Goal: Find specific page/section: Find specific page/section

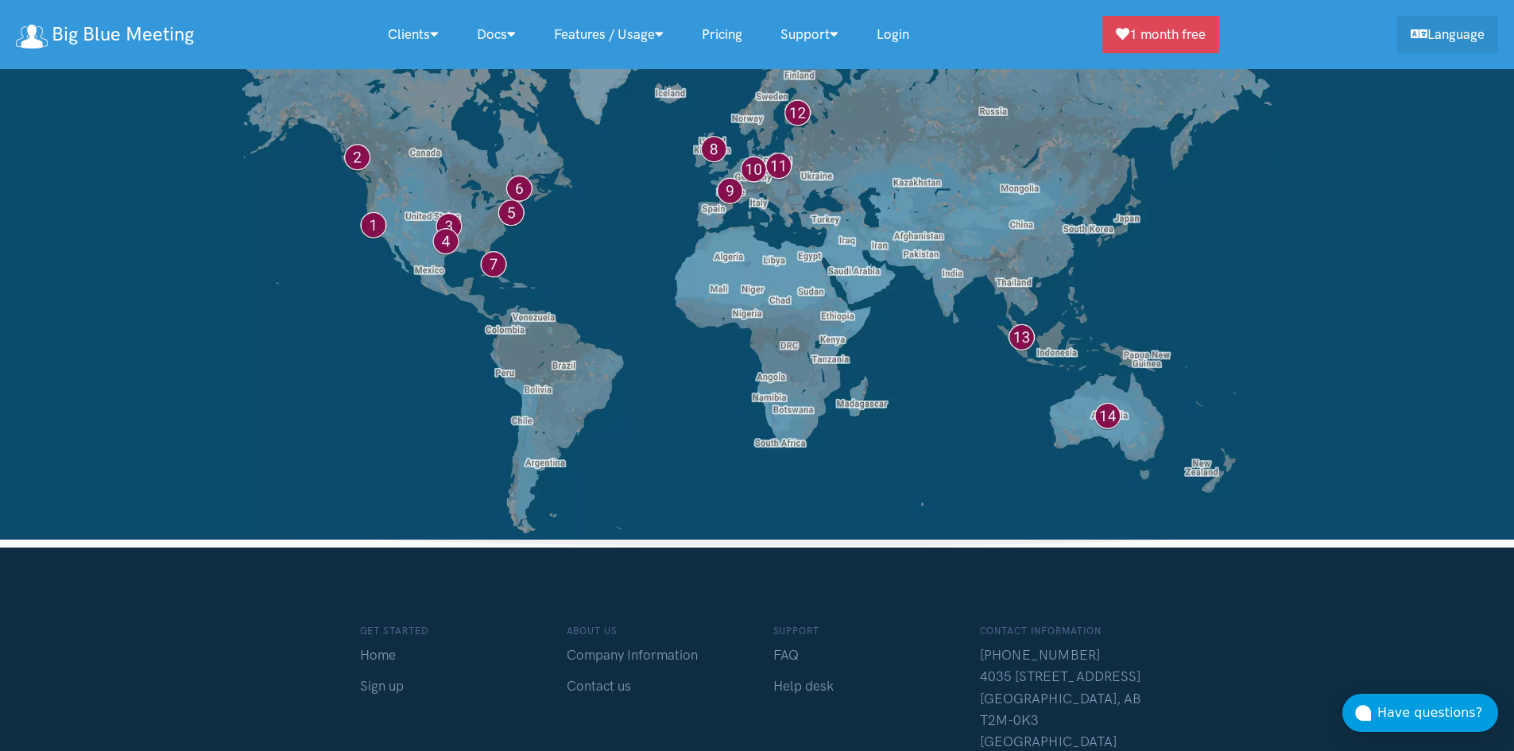
scroll to position [12734, 0]
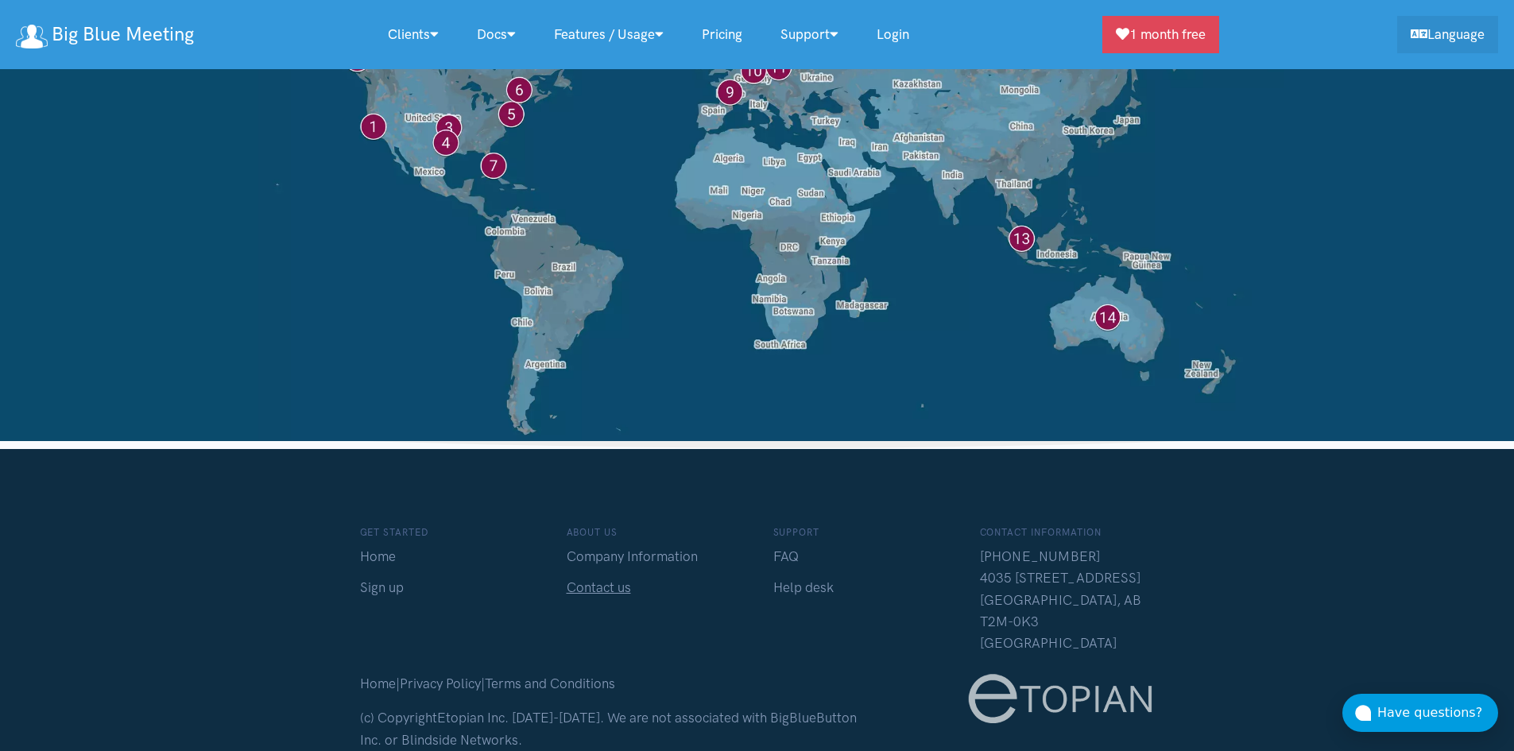
click at [602, 579] on link "Contact us" at bounding box center [599, 587] width 64 height 16
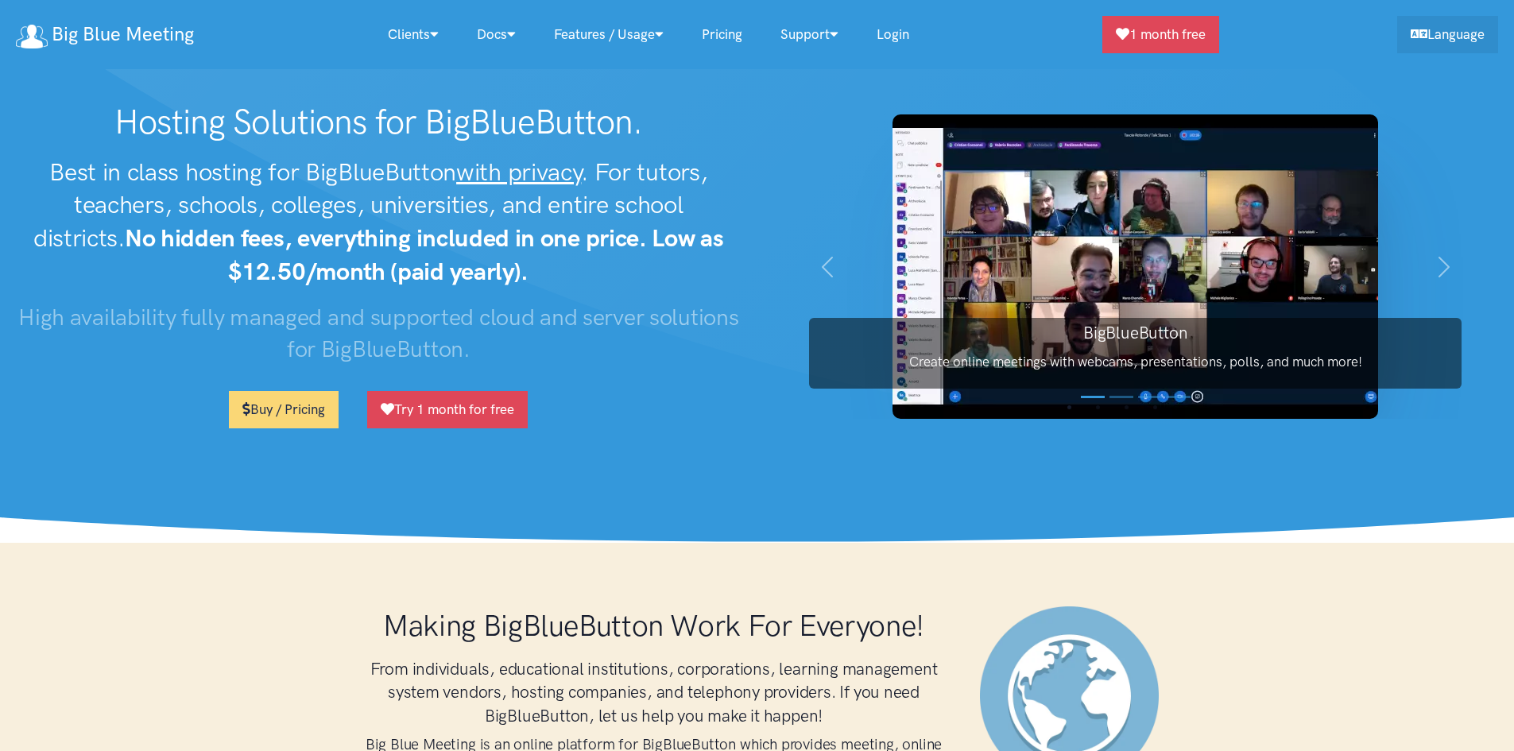
scroll to position [12733, 0]
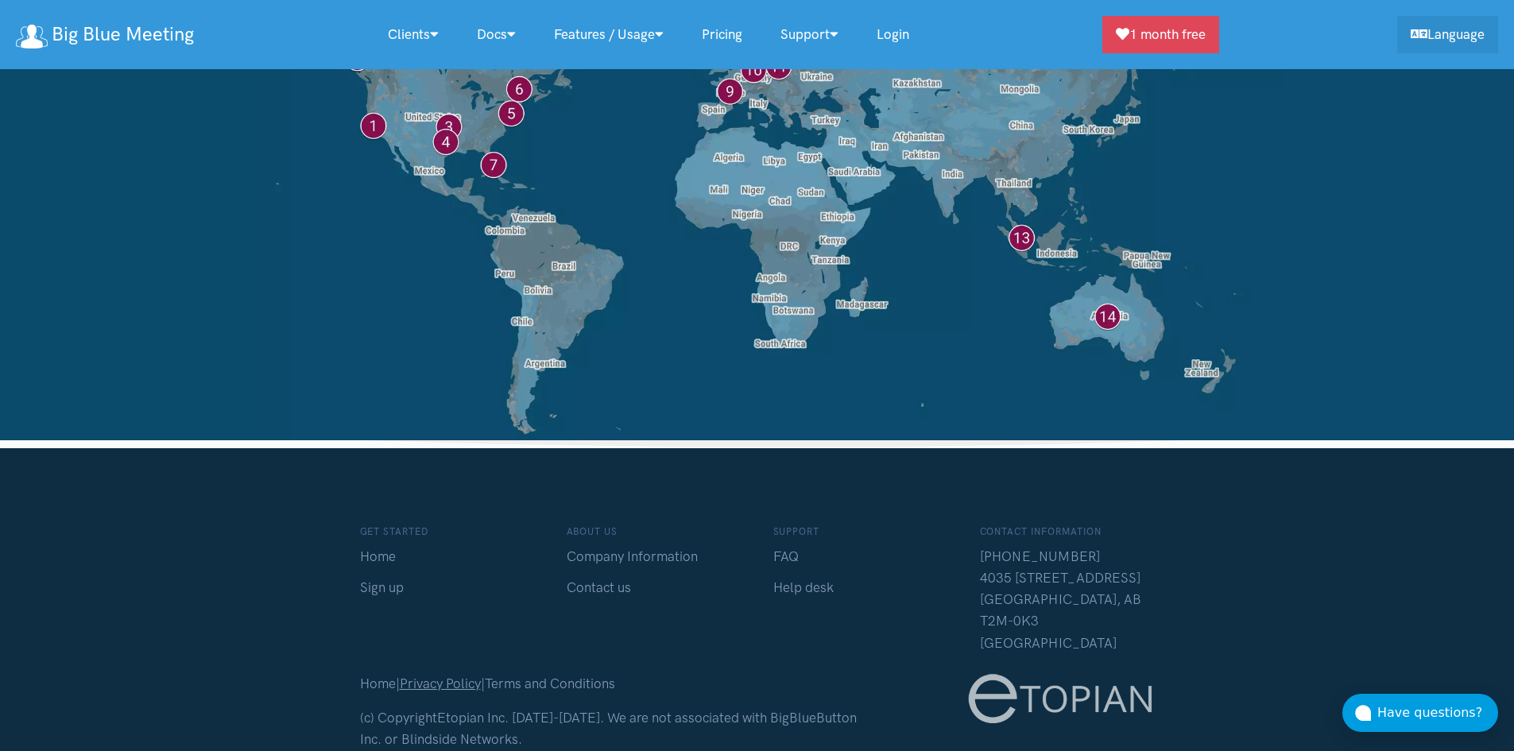
click at [457, 675] on link "Privacy Policy" at bounding box center [440, 683] width 81 height 16
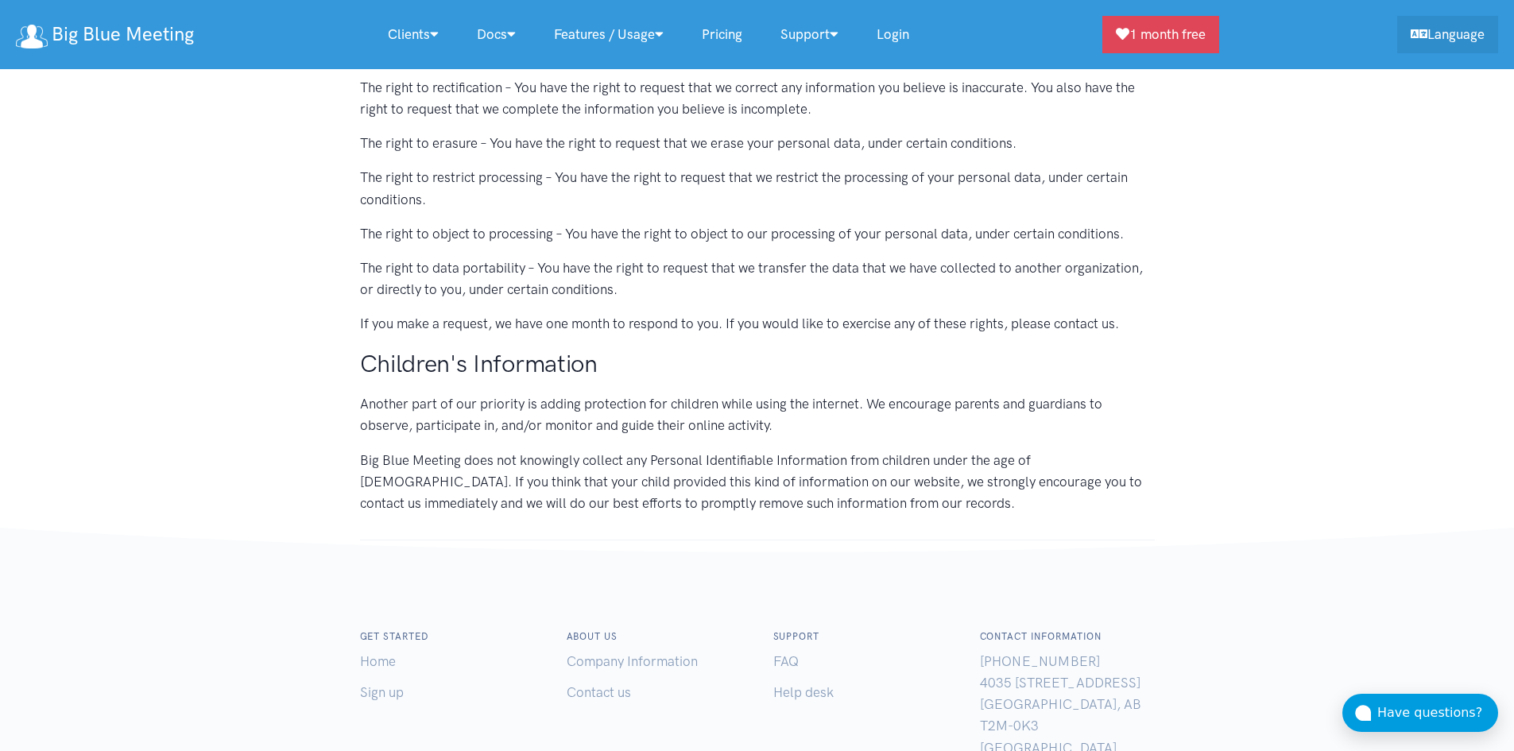
scroll to position [1841, 0]
